Goal: Transaction & Acquisition: Purchase product/service

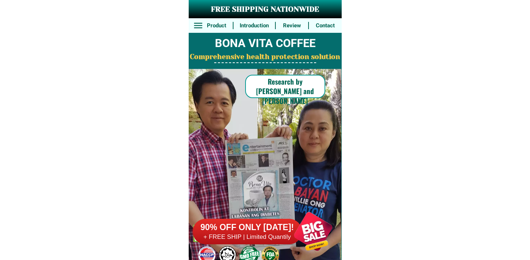
click at [212, 228] on h6 "90% OFF ONLY [DATE]!" at bounding box center [247, 227] width 109 height 11
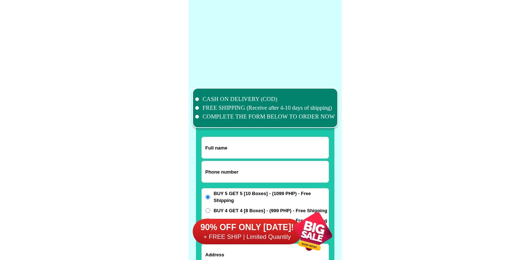
scroll to position [5659, 0]
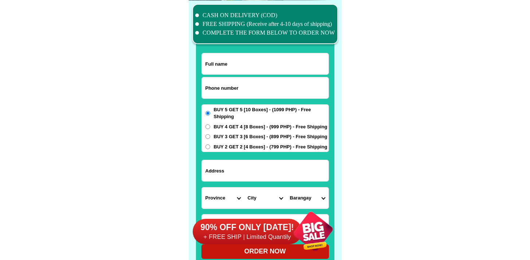
click at [250, 78] on input "Input phone_number" at bounding box center [265, 87] width 127 height 21
paste input "09230810479"
type input "09230810479"
click at [240, 59] on input "Input full_name" at bounding box center [265, 63] width 127 height 21
paste input "[PERSON_NAME]"
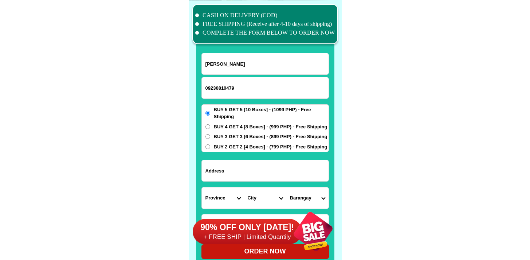
type input "[PERSON_NAME]"
click at [244, 166] on input "Input address" at bounding box center [265, 170] width 127 height 21
paste input "[STREET_ADDRESS]"
type input "[STREET_ADDRESS]"
click at [232, 209] on div "90% OFF ONLY [DATE]! + FREE SHIP | Limited Quantily" at bounding box center [267, 230] width 149 height 57
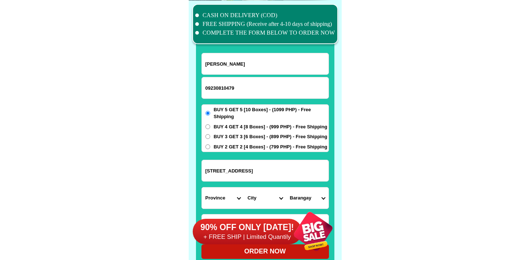
click at [230, 193] on select "Province [GEOGRAPHIC_DATA] [GEOGRAPHIC_DATA][PERSON_NAME][GEOGRAPHIC_DATA][GEOG…" at bounding box center [223, 197] width 42 height 21
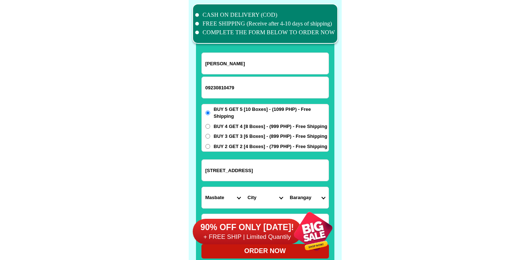
click at [202, 187] on select "Province [GEOGRAPHIC_DATA] [GEOGRAPHIC_DATA][PERSON_NAME][GEOGRAPHIC_DATA][GEOG…" at bounding box center [223, 197] width 42 height 21
drag, startPoint x: 229, startPoint y: 237, endPoint x: 228, endPoint y: 201, distance: 36.4
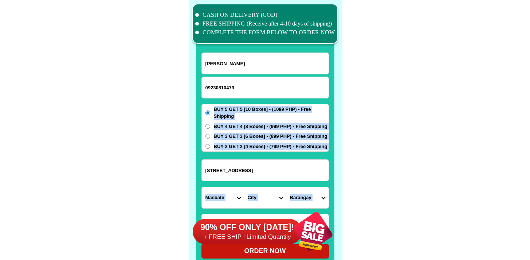
click at [221, 195] on select "Province [GEOGRAPHIC_DATA] [GEOGRAPHIC_DATA][PERSON_NAME][GEOGRAPHIC_DATA][GEOG…" at bounding box center [223, 197] width 42 height 21
select select "63_219"
click at [202, 187] on select "Province [GEOGRAPHIC_DATA] [GEOGRAPHIC_DATA][PERSON_NAME][GEOGRAPHIC_DATA][GEOG…" at bounding box center [223, 197] width 42 height 21
click at [263, 194] on select "City [GEOGRAPHIC_DATA] [GEOGRAPHIC_DATA] [GEOGRAPHIC_DATA] [GEOGRAPHIC_DATA]-ci…" at bounding box center [265, 197] width 42 height 21
select select "63_2196502"
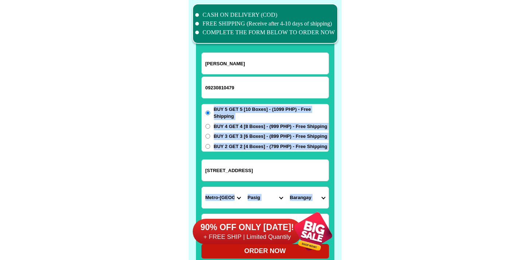
click at [244, 187] on select "City [GEOGRAPHIC_DATA] [GEOGRAPHIC_DATA] [GEOGRAPHIC_DATA] [GEOGRAPHIC_DATA]-ci…" at bounding box center [265, 197] width 42 height 21
click at [315, 194] on select "Barangay Bagong ilog Bagong katipunan [GEOGRAPHIC_DATA] [GEOGRAPHIC_DATA] [GEOG…" at bounding box center [307, 197] width 42 height 21
select select "63_21965026708"
click at [286, 187] on select "Barangay Bagong ilog Bagong katipunan [GEOGRAPHIC_DATA] [GEOGRAPHIC_DATA] [GEOG…" at bounding box center [307, 197] width 42 height 21
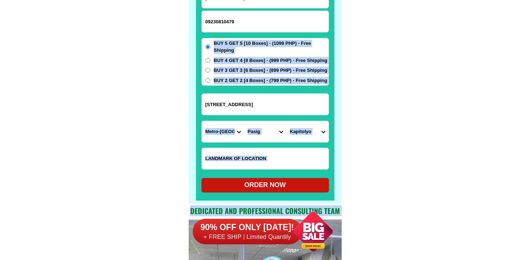
scroll to position [5726, 0]
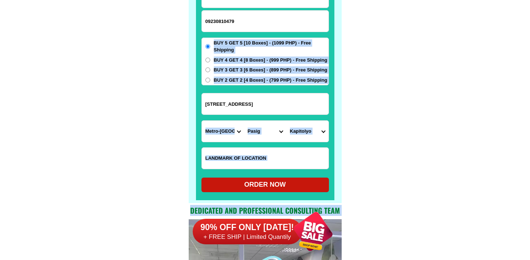
click at [260, 177] on div "ORDER NOW" at bounding box center [264, 184] width 127 height 15
radio input "true"
